Goal: Task Accomplishment & Management: Manage account settings

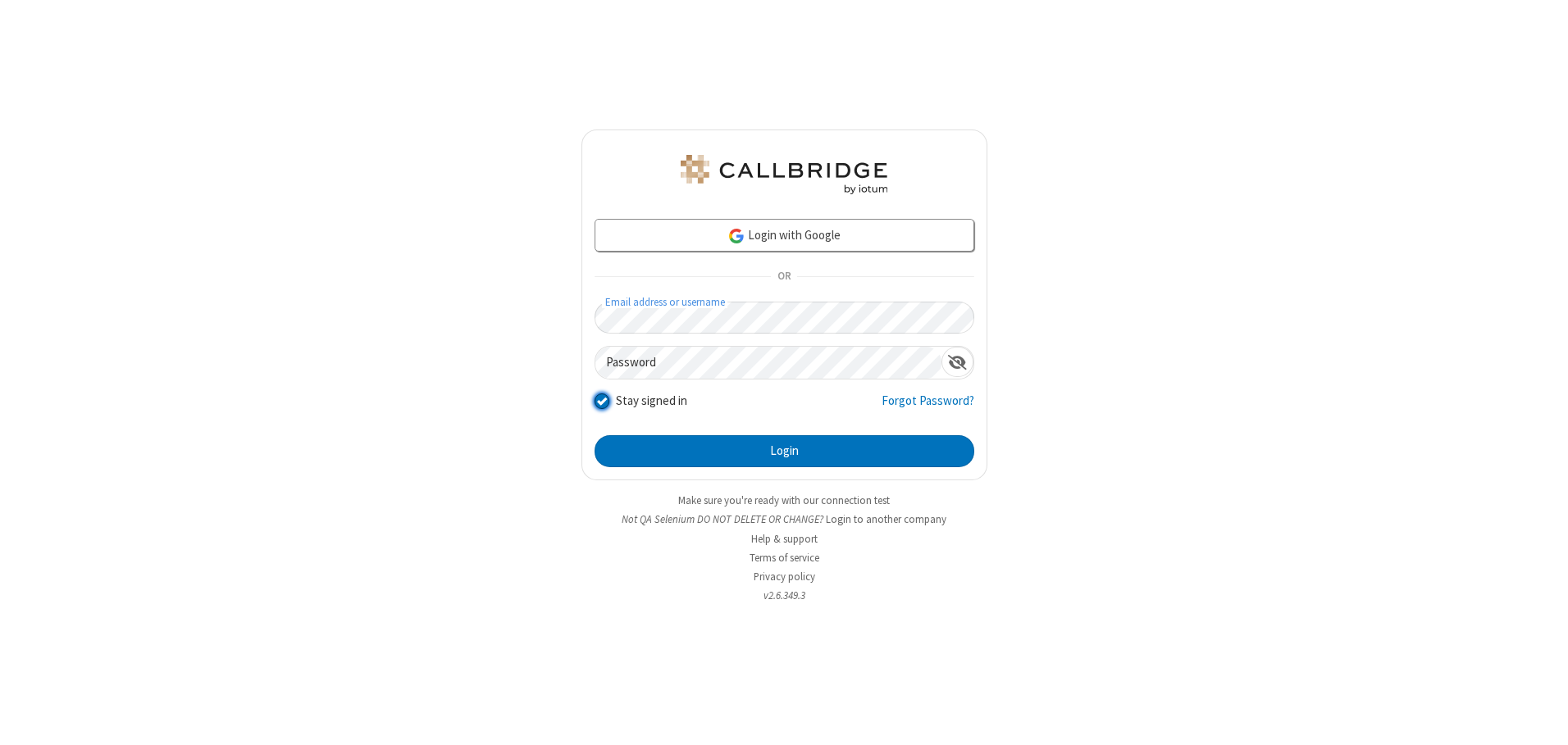
click at [601, 401] on input "Stay signed in" at bounding box center [602, 401] width 15 height 17
checkbox input "false"
click at [784, 450] on button "Login" at bounding box center [784, 451] width 379 height 32
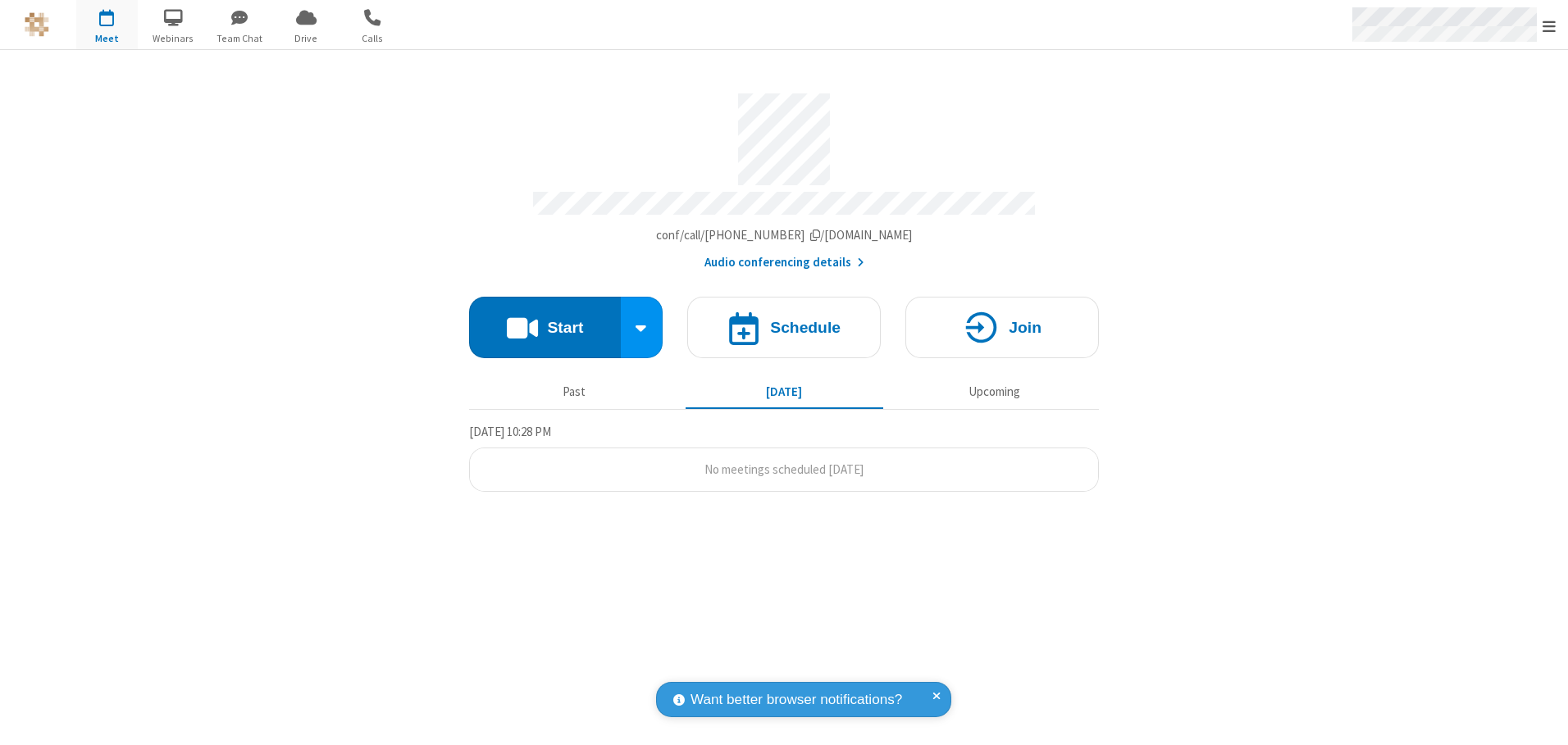
click at [1549, 25] on span "Open menu" at bounding box center [1549, 26] width 13 height 16
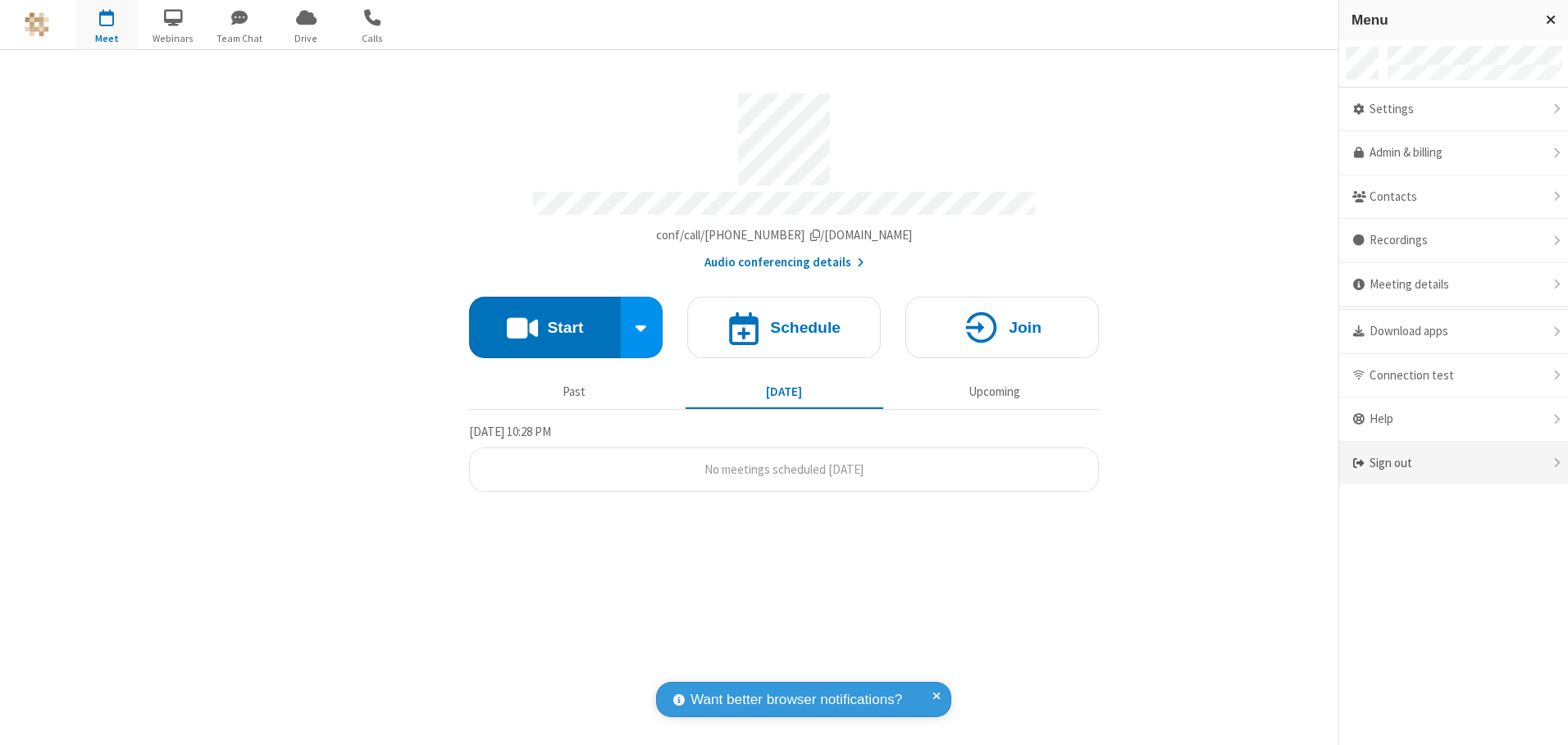
click at [1453, 463] on div "Sign out" at bounding box center [1453, 464] width 229 height 44
